Goal: Find specific page/section: Find specific page/section

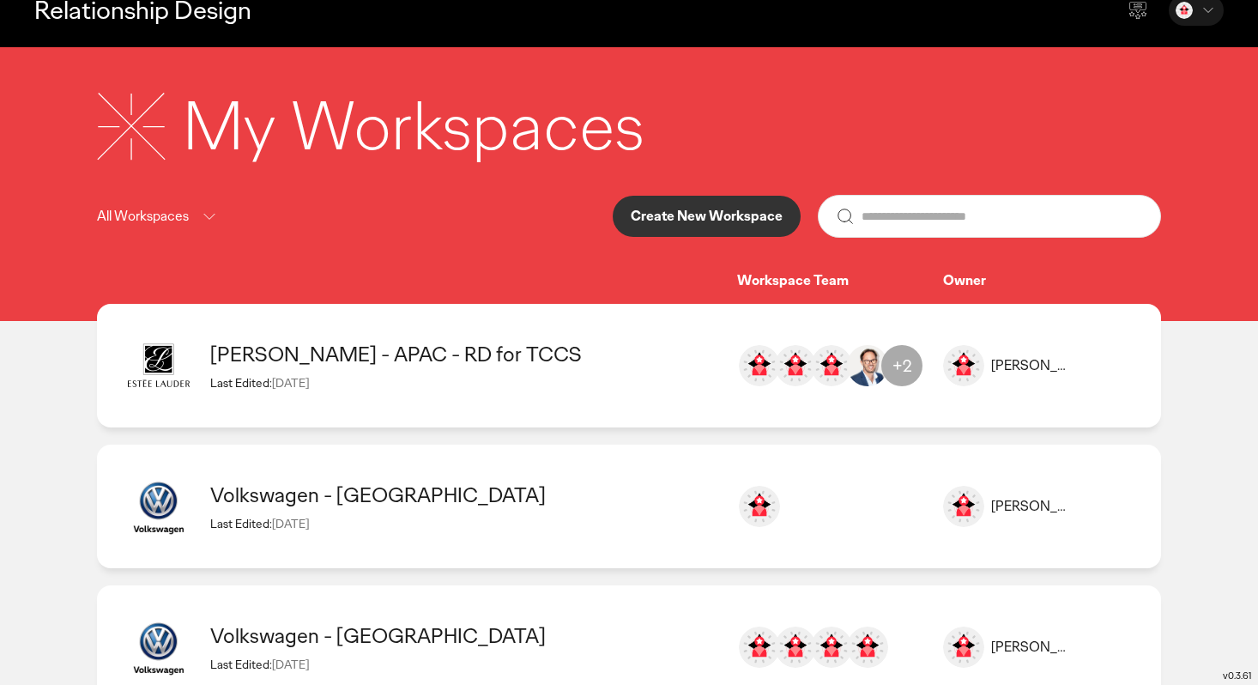
scroll to position [31, 0]
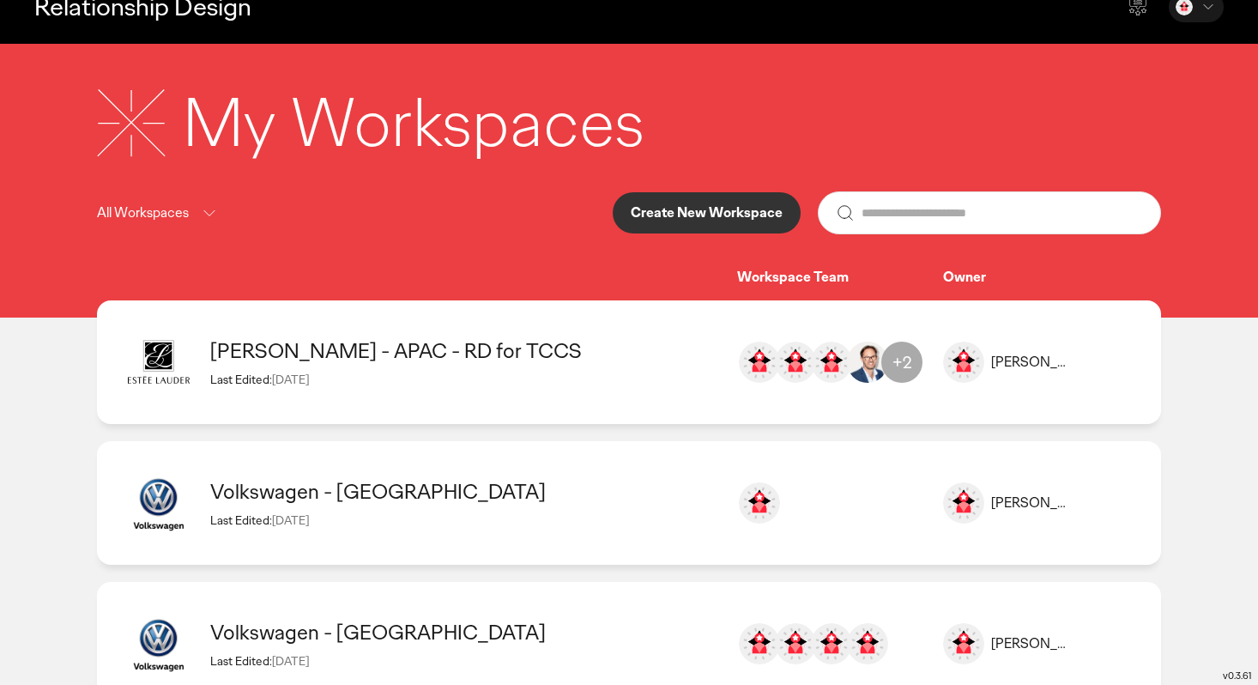
click at [333, 352] on div "[PERSON_NAME] - APAC - RD for TCCS" at bounding box center [465, 350] width 510 height 27
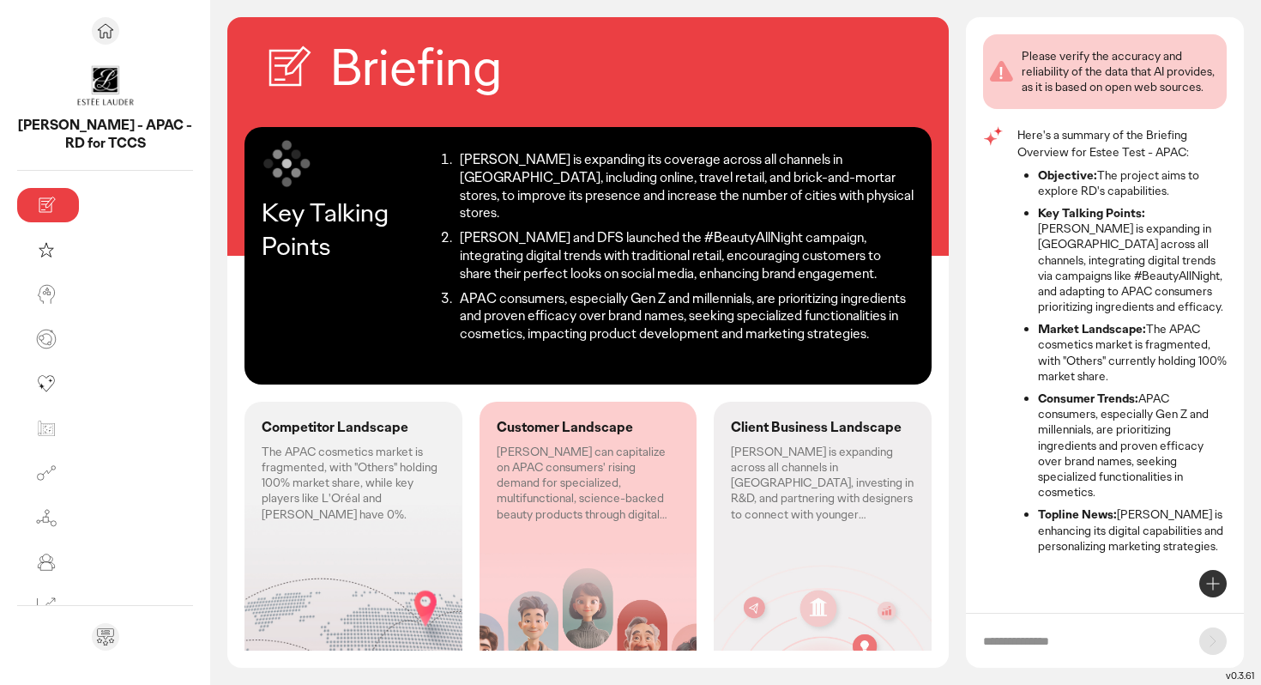
scroll to position [76, 0]
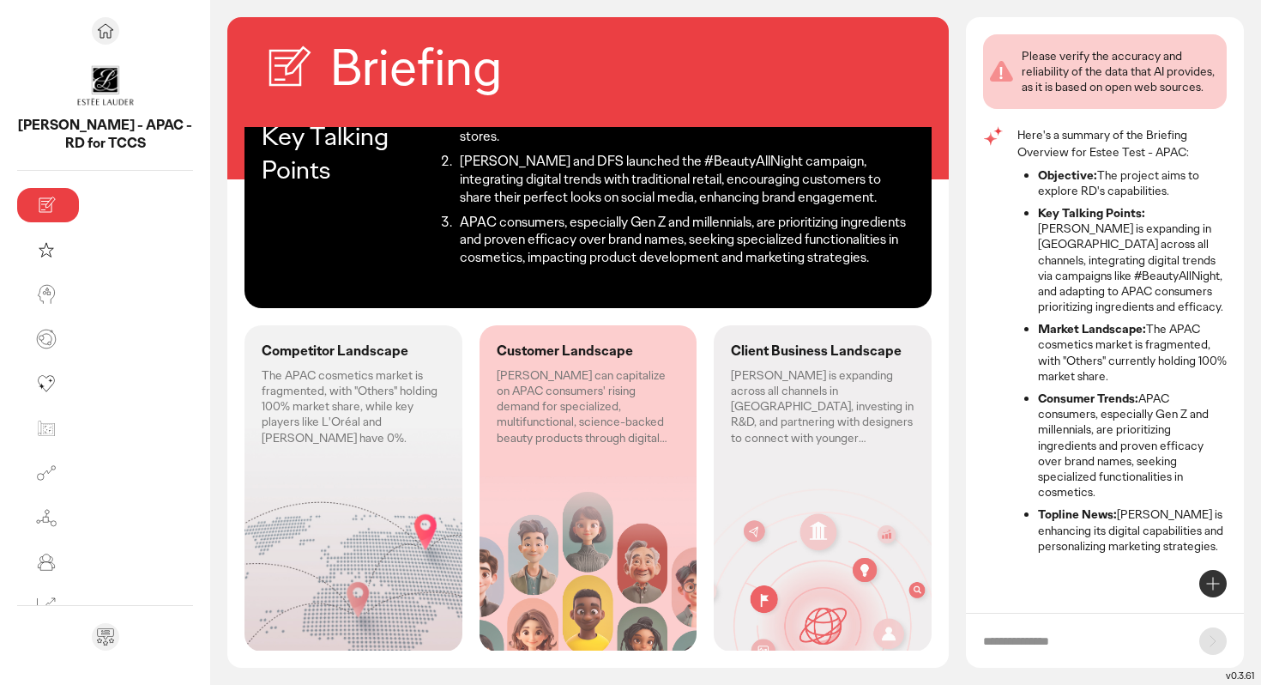
click at [262, 367] on p "The APAC cosmetics market is fragmented, with "Others" holding 100% market shar…" at bounding box center [354, 406] width 184 height 78
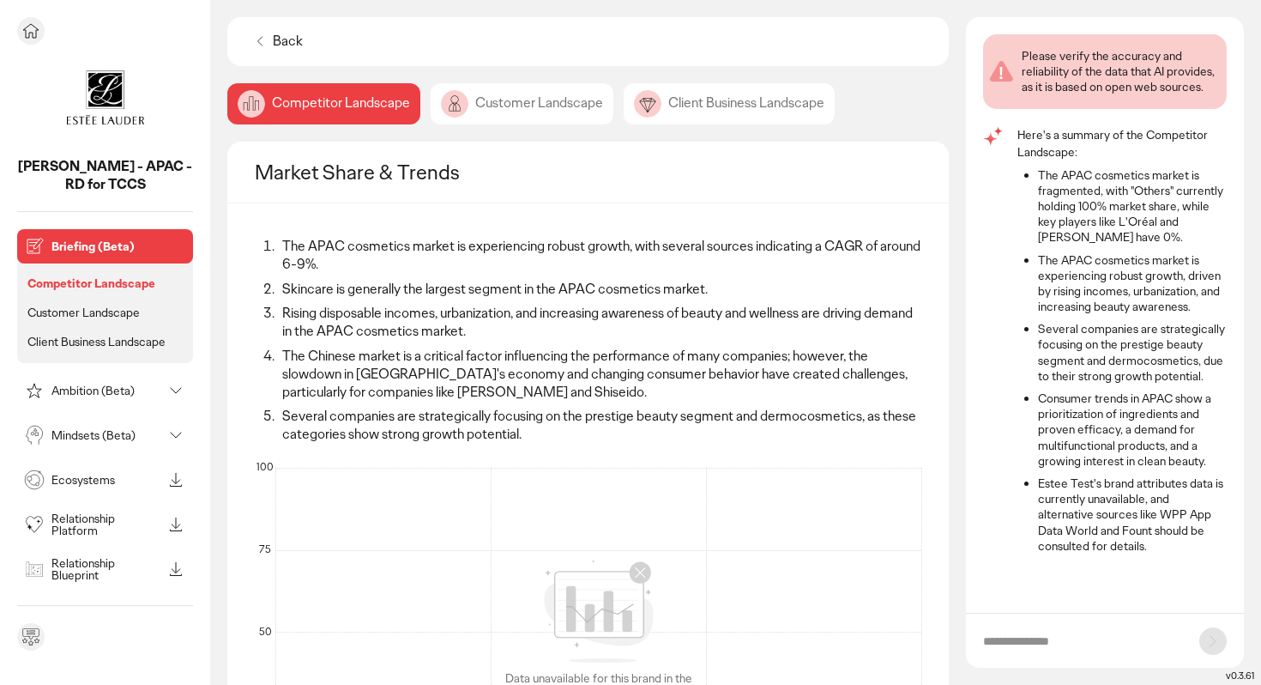
click at [82, 386] on p "Ambition (Beta)" at bounding box center [106, 390] width 111 height 12
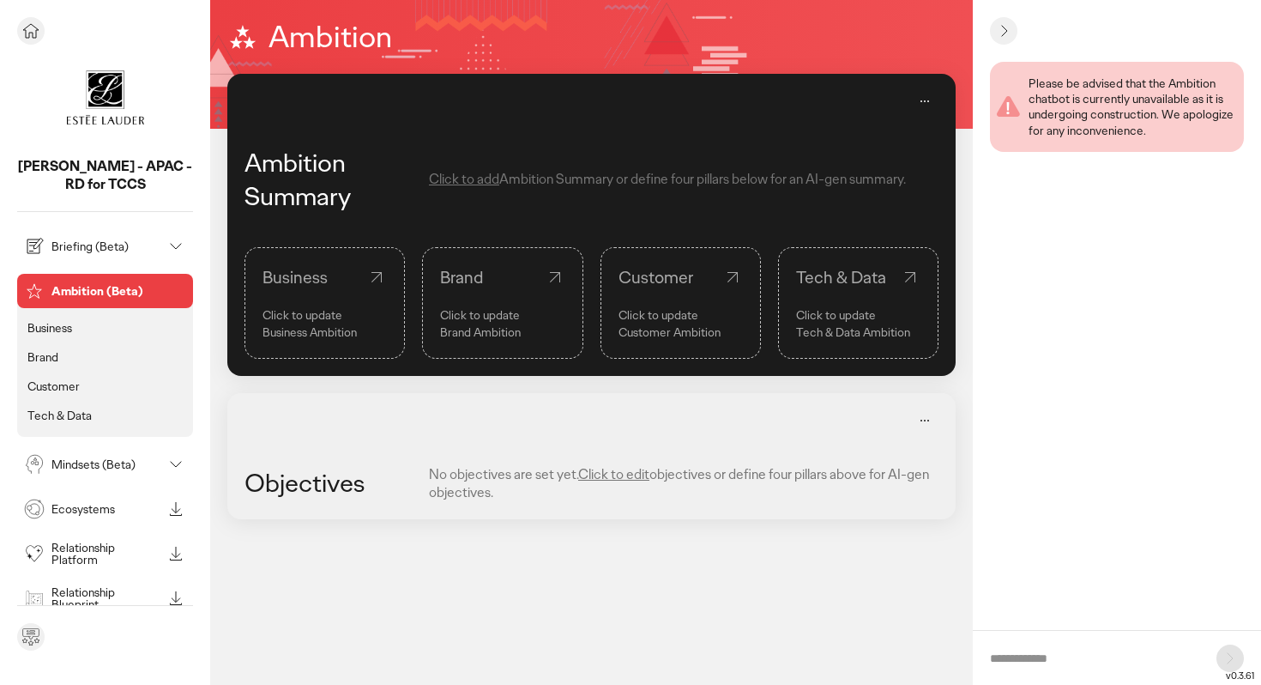
click at [61, 245] on p "Briefing (Beta)" at bounding box center [106, 246] width 111 height 12
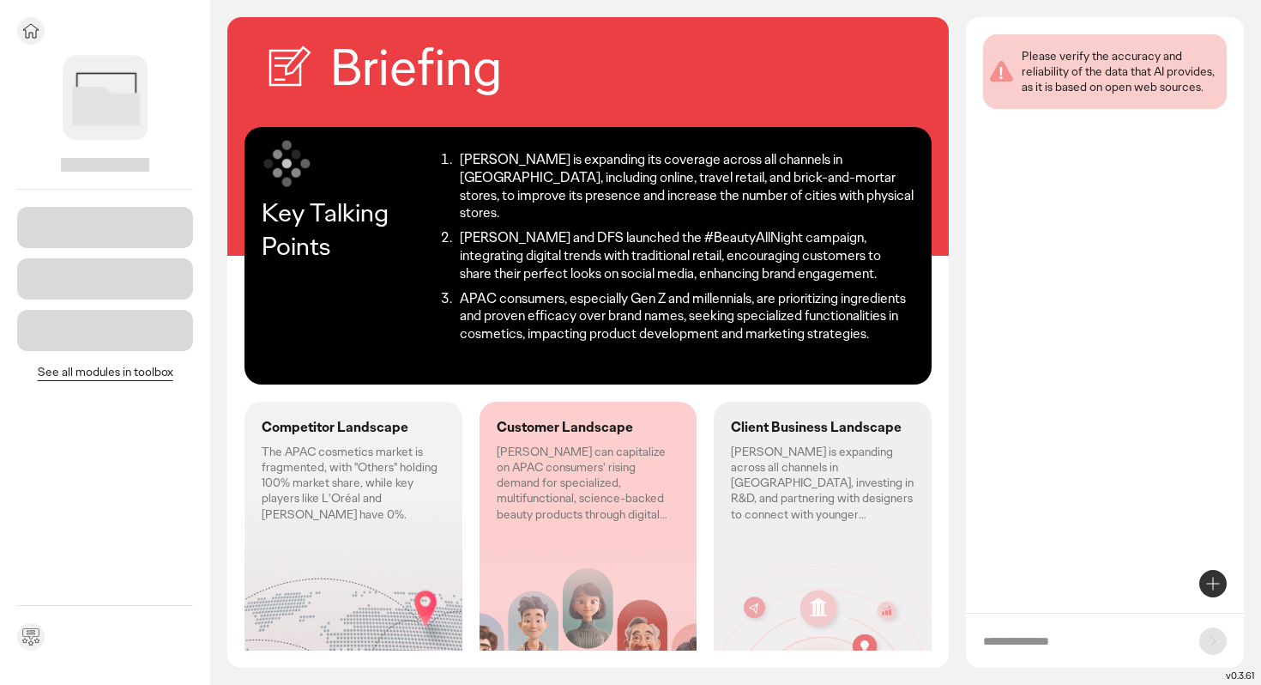
click at [33, 29] on icon at bounding box center [31, 31] width 21 height 21
